Goal: Communication & Community: Answer question/provide support

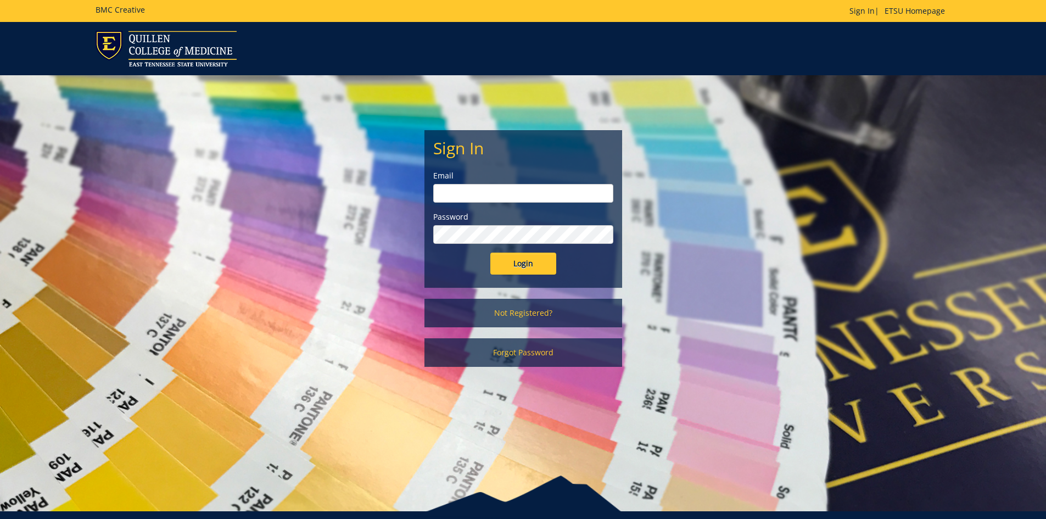
click at [466, 188] on input "email" at bounding box center [523, 193] width 180 height 19
type input "[EMAIL_ADDRESS][DOMAIN_NAME]"
click at [491, 253] on input "Login" at bounding box center [524, 264] width 66 height 22
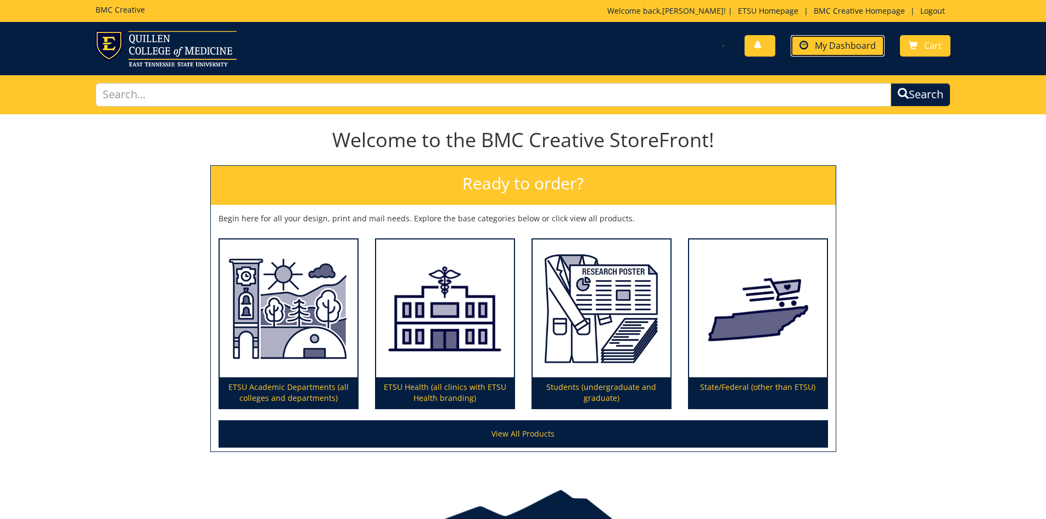
click at [858, 46] on span "My Dashboard" at bounding box center [845, 46] width 61 height 12
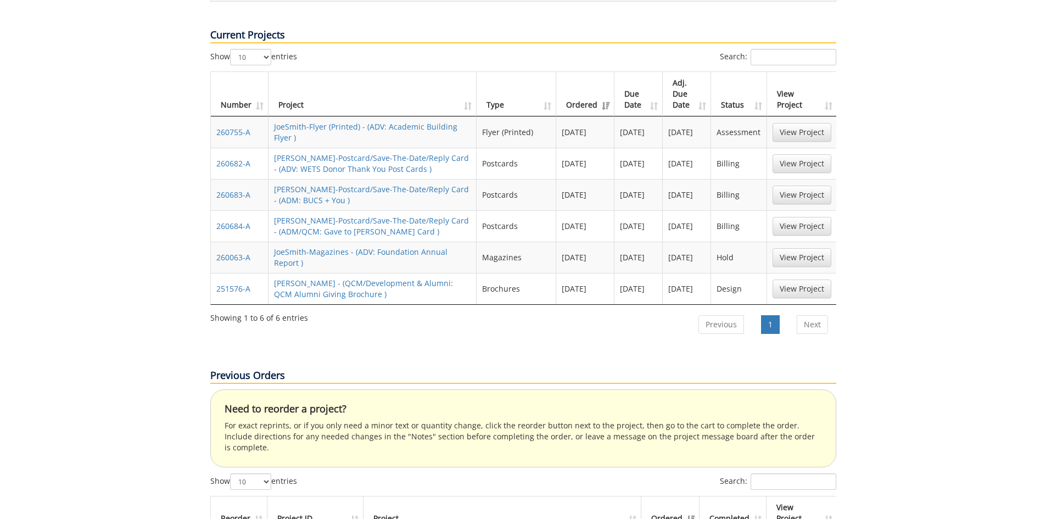
scroll to position [439, 0]
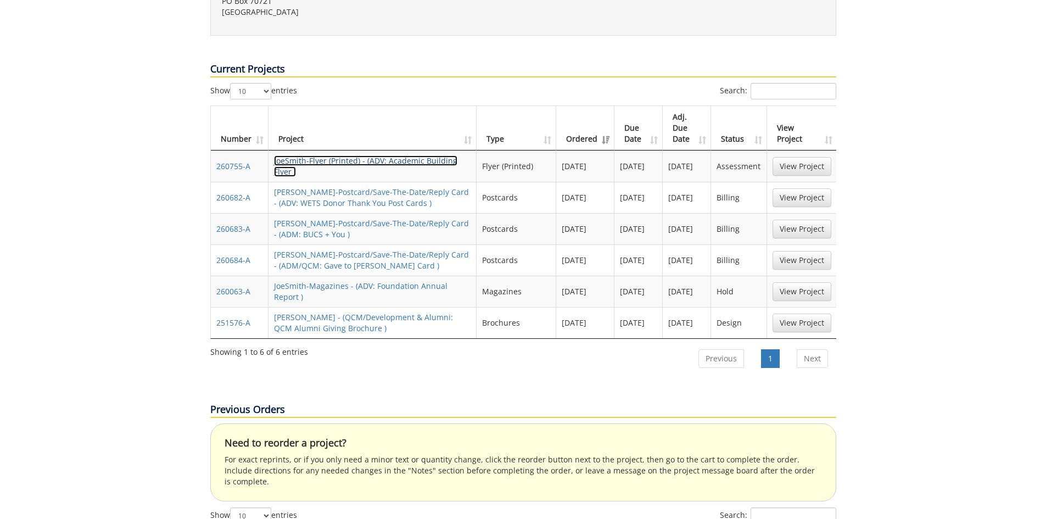
click at [354, 155] on link "JoeSmith-Flyer (Printed) - (ADV: Academic Building Flyer )" at bounding box center [365, 165] width 183 height 21
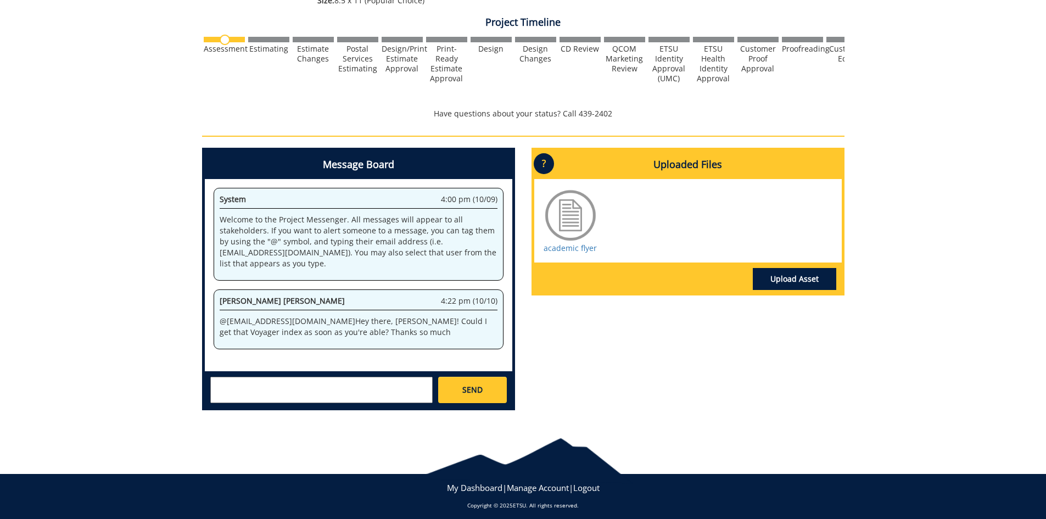
scroll to position [350, 0]
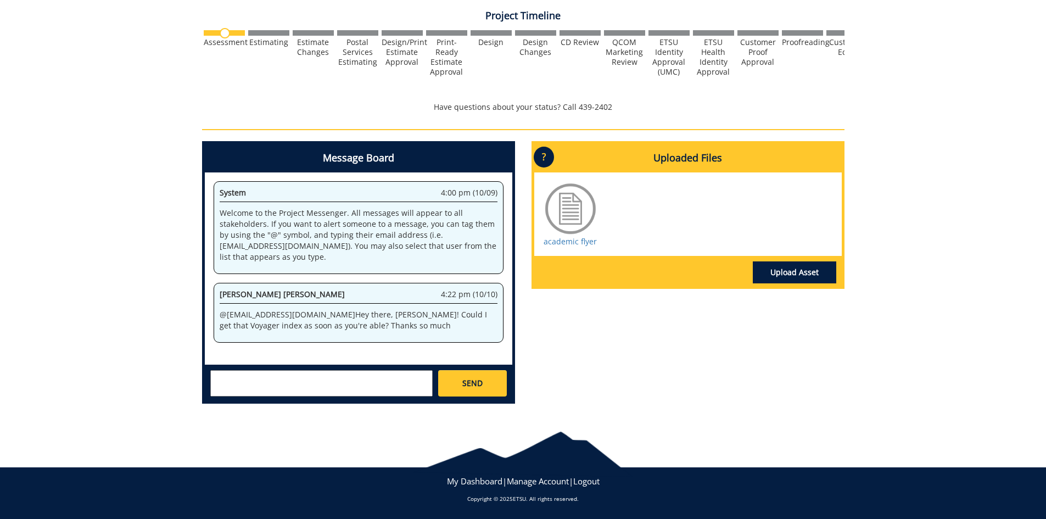
click at [238, 372] on textarea at bounding box center [321, 383] width 222 height 26
type textarea "@campbelltc@etsu.edu Yes. I will have to get it from the office coordinator. Ca…"
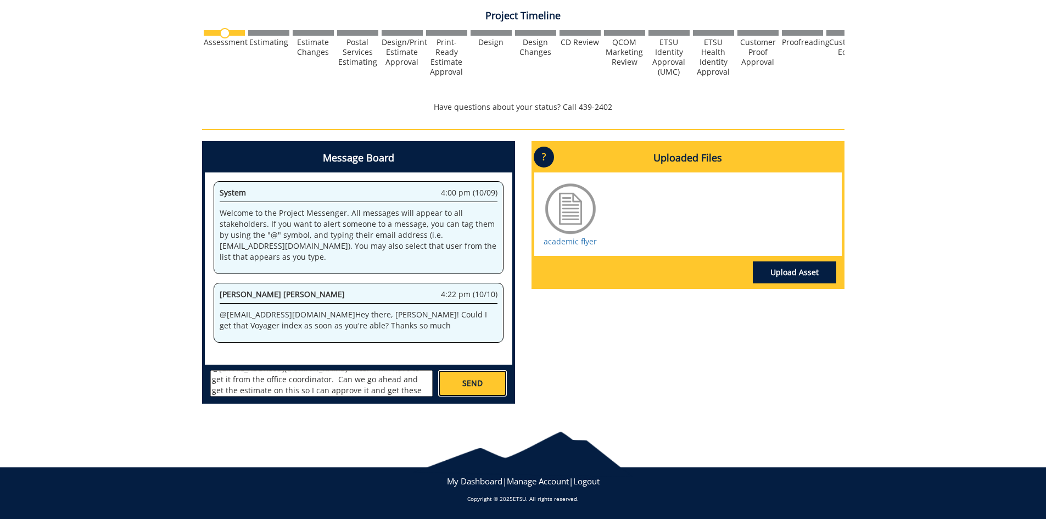
click at [461, 395] on link "SEND" at bounding box center [472, 383] width 68 height 26
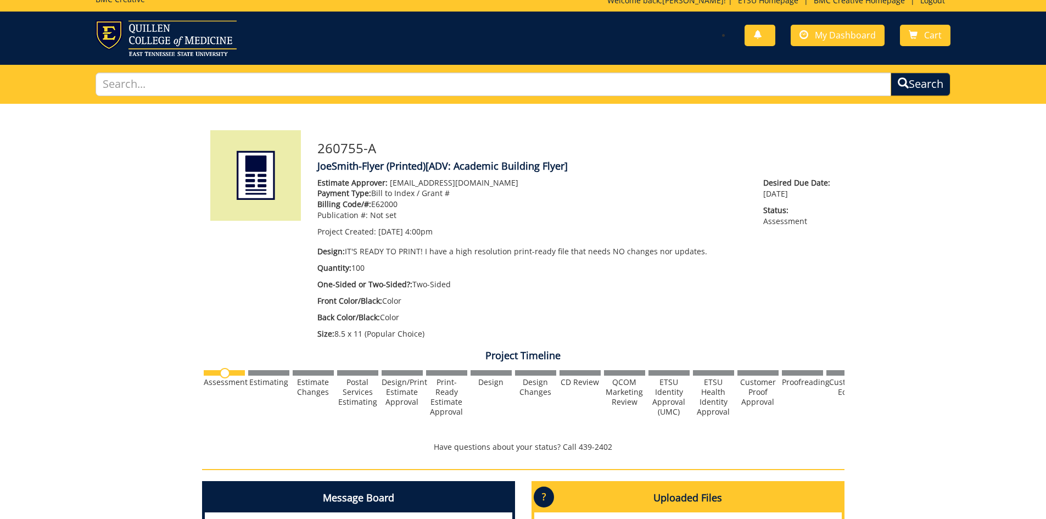
scroll to position [0, 0]
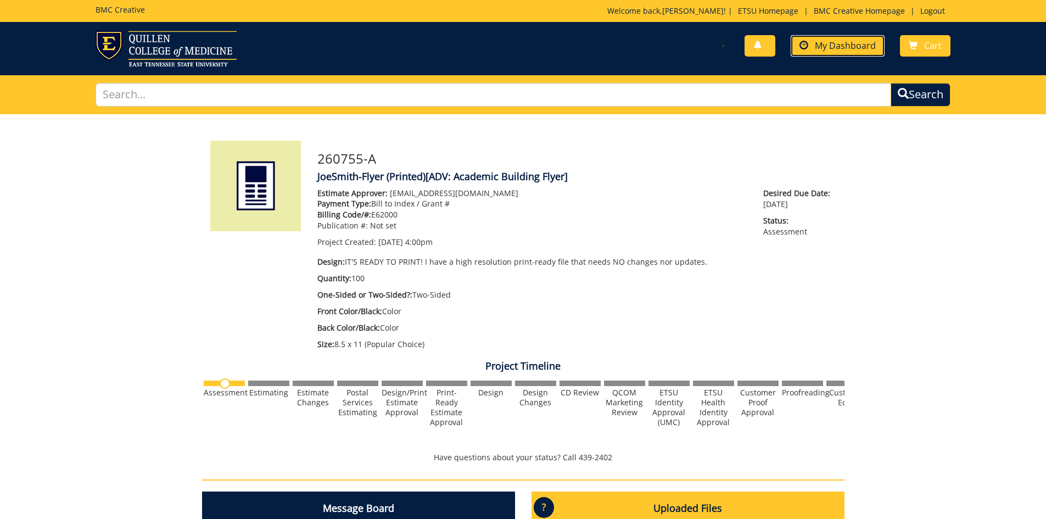
click at [824, 52] on link "My Dashboard" at bounding box center [838, 45] width 94 height 21
click at [854, 40] on span "My Dashboard" at bounding box center [845, 46] width 61 height 12
